Goal: Information Seeking & Learning: Learn about a topic

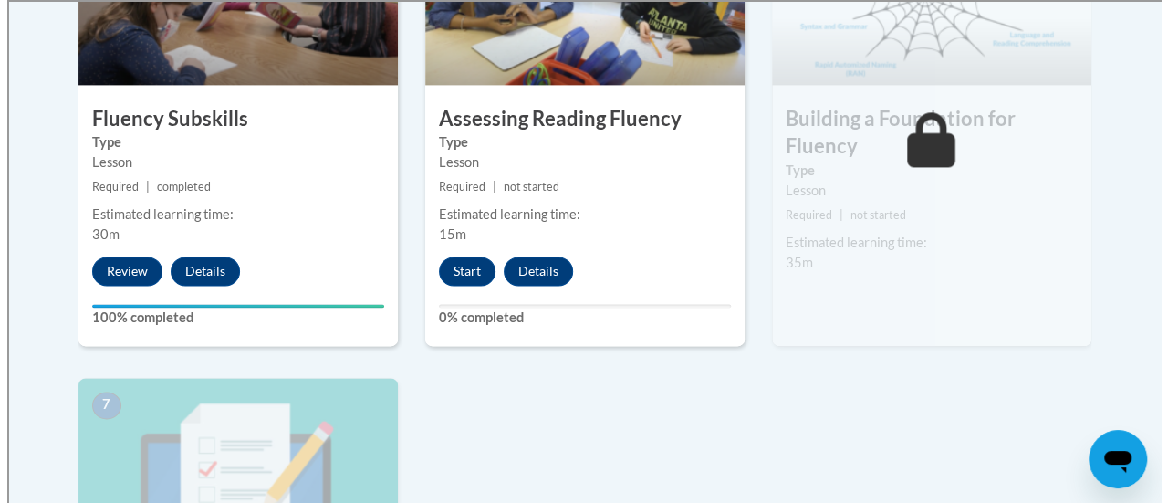
scroll to position [1294, 0]
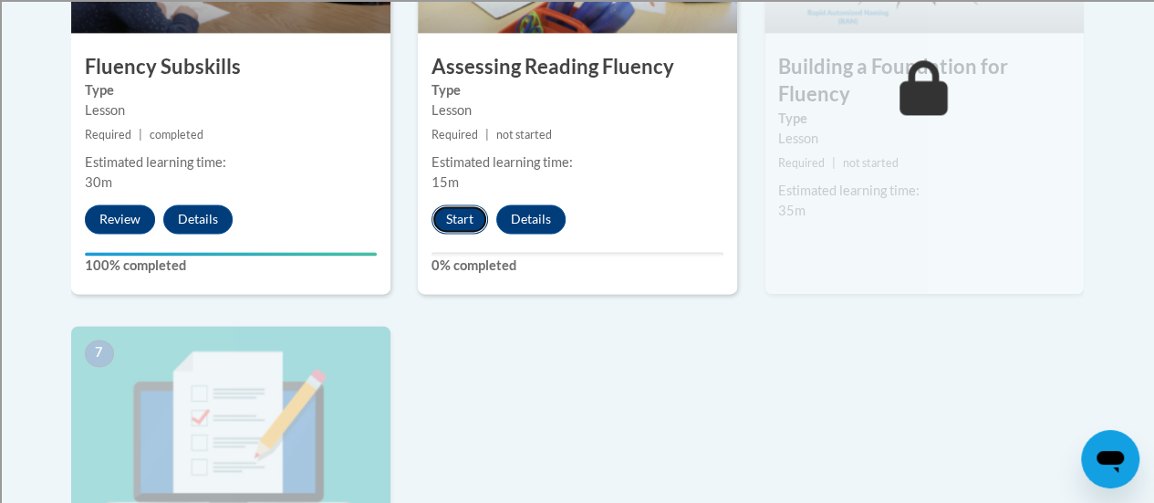
click at [453, 216] on button "Start" at bounding box center [460, 218] width 57 height 29
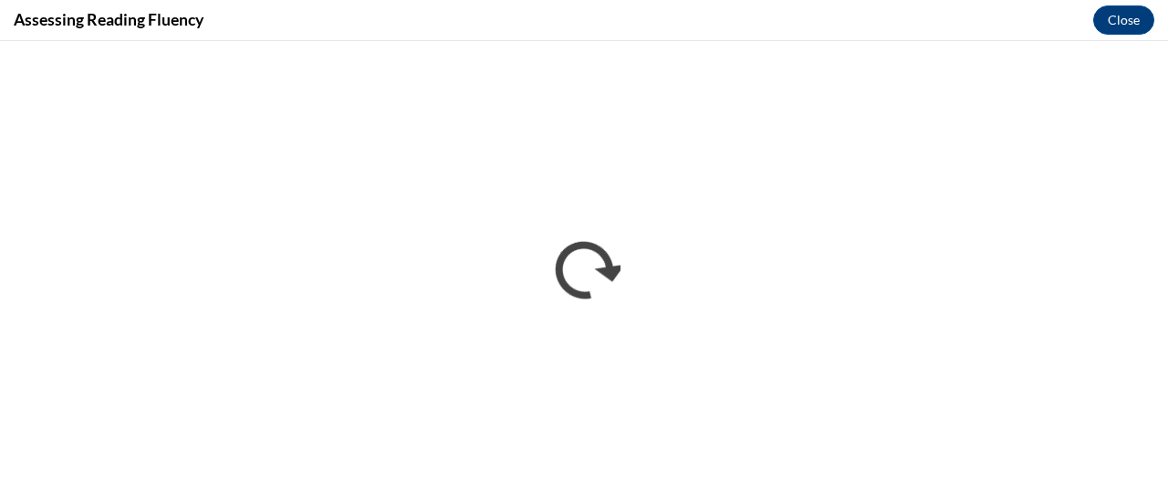
scroll to position [0, 0]
